Goal: Use online tool/utility: Utilize a website feature to perform a specific function

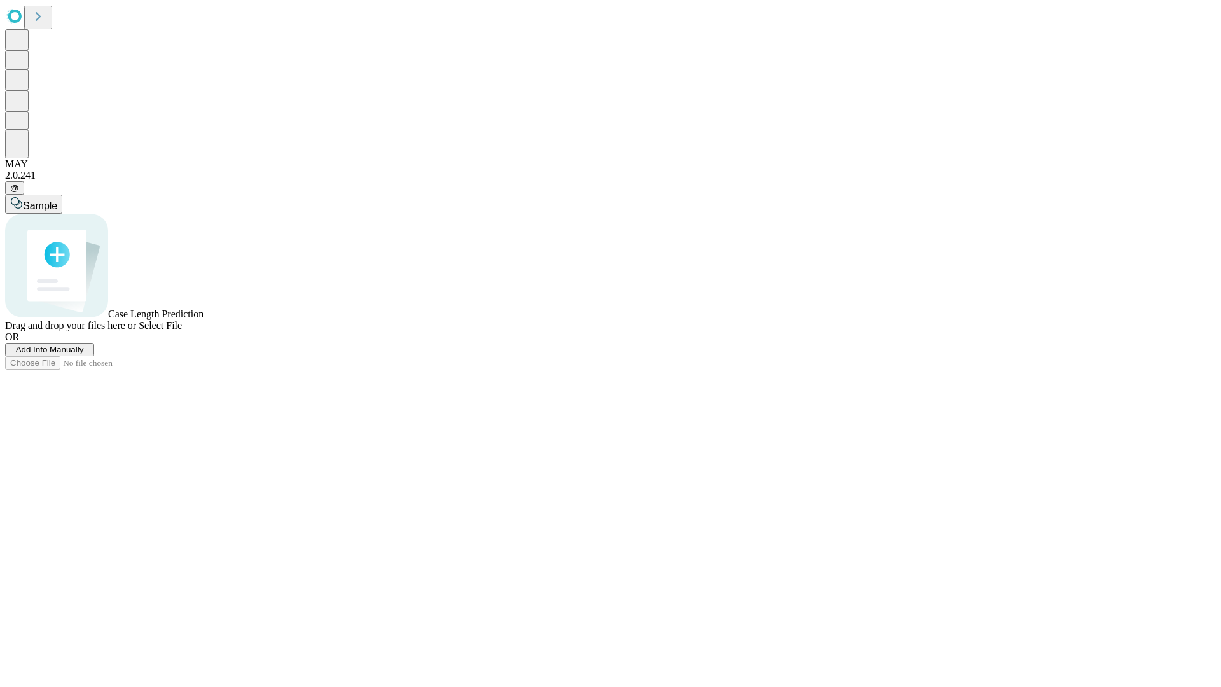
click at [84, 354] on span "Add Info Manually" at bounding box center [50, 350] width 68 height 10
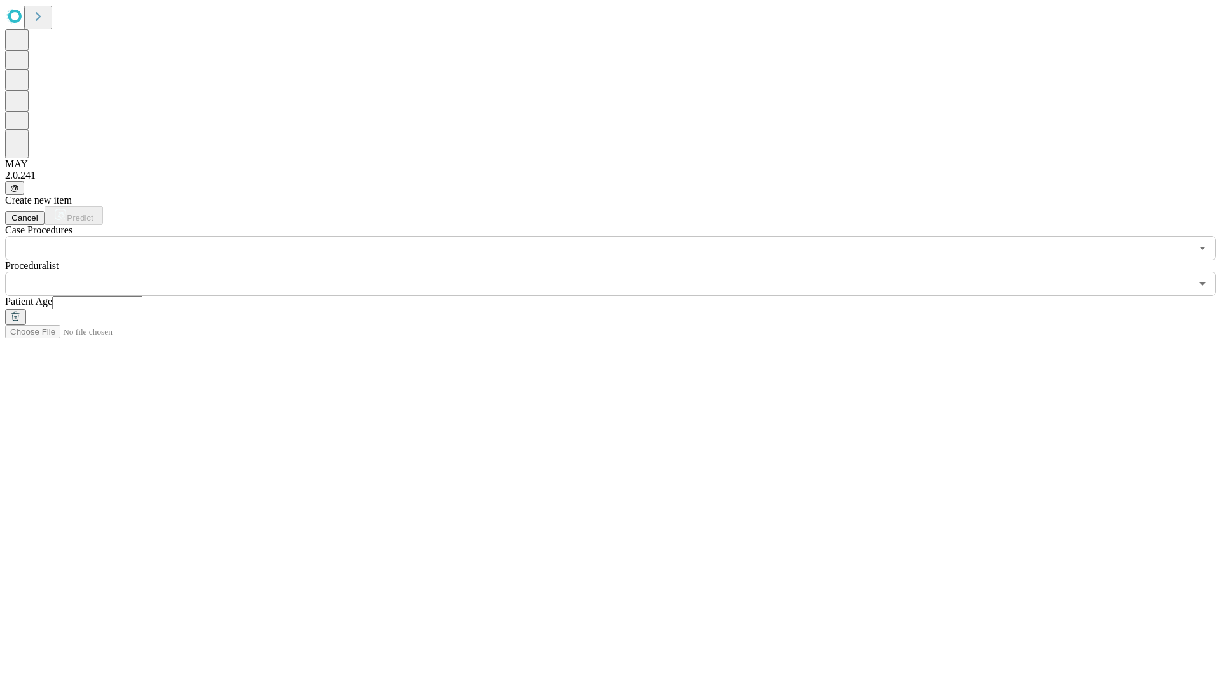
click at [142, 296] on input "text" at bounding box center [97, 302] width 90 height 13
type input "*"
click at [619, 271] on input "text" at bounding box center [598, 283] width 1186 height 24
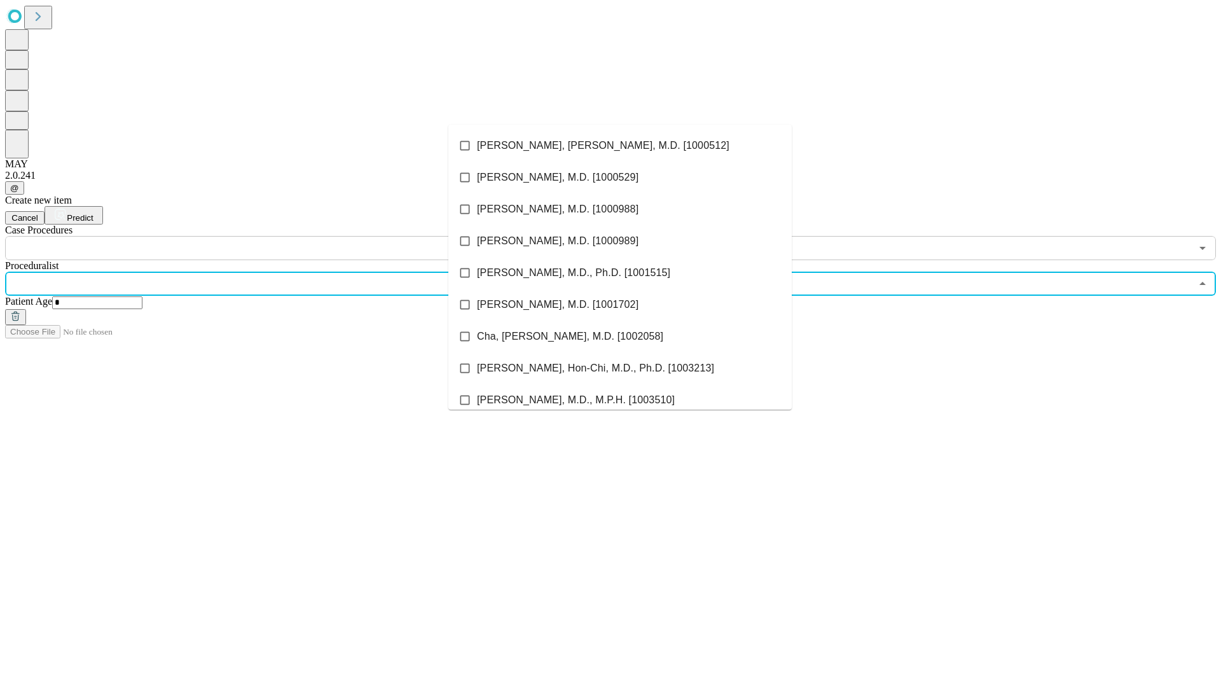
click at [620, 146] on li "[PERSON_NAME], [PERSON_NAME], M.D. [1000512]" at bounding box center [619, 146] width 343 height 32
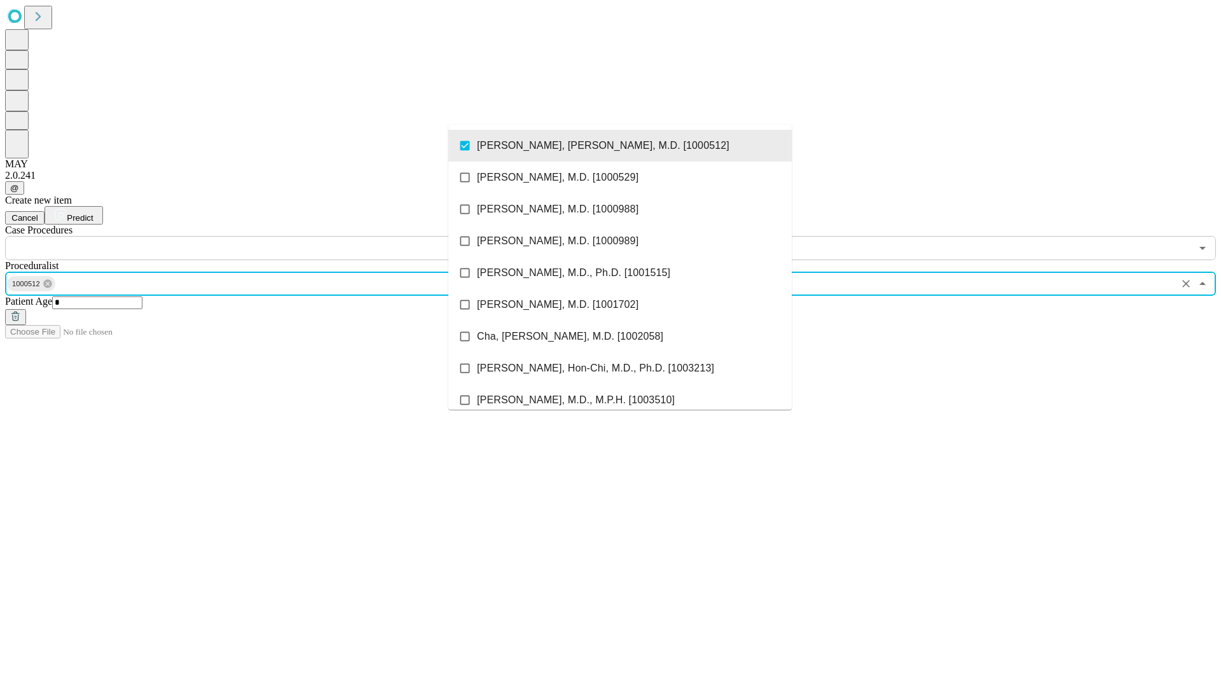
click at [267, 236] on input "text" at bounding box center [598, 248] width 1186 height 24
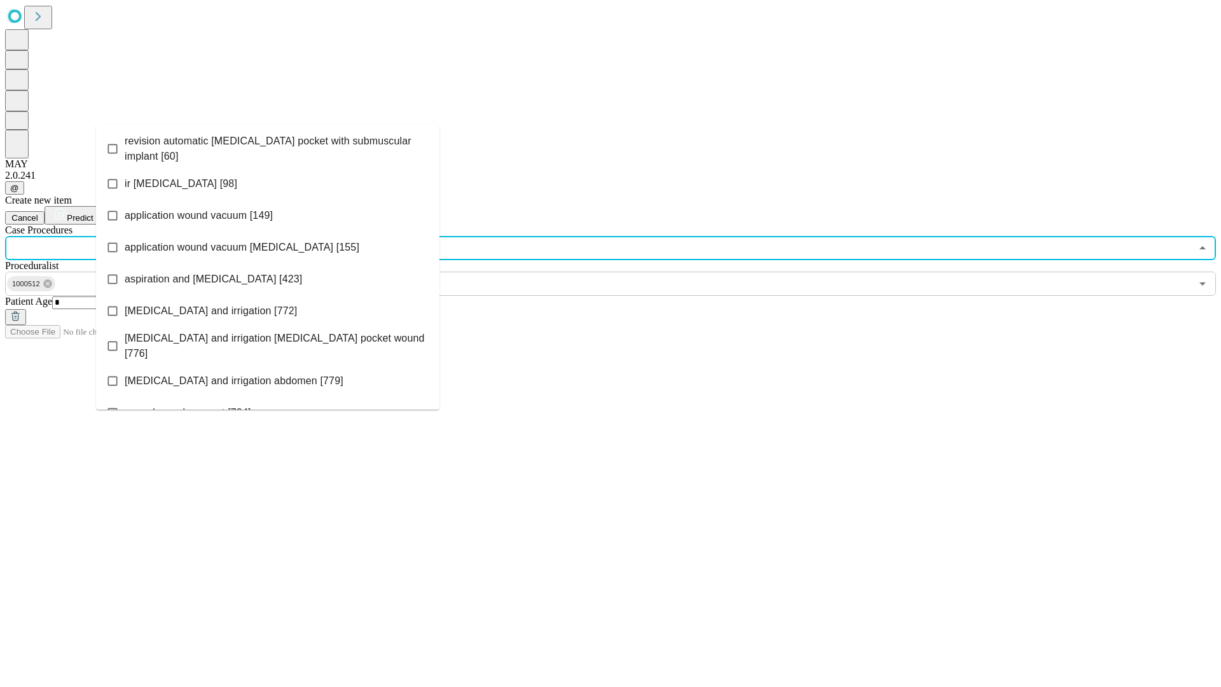
click at [268, 146] on span "revision automatic [MEDICAL_DATA] pocket with submuscular implant [60]" at bounding box center [277, 149] width 305 height 31
click at [93, 213] on span "Predict" at bounding box center [80, 218] width 26 height 10
